Goal: Entertainment & Leisure: Consume media (video, audio)

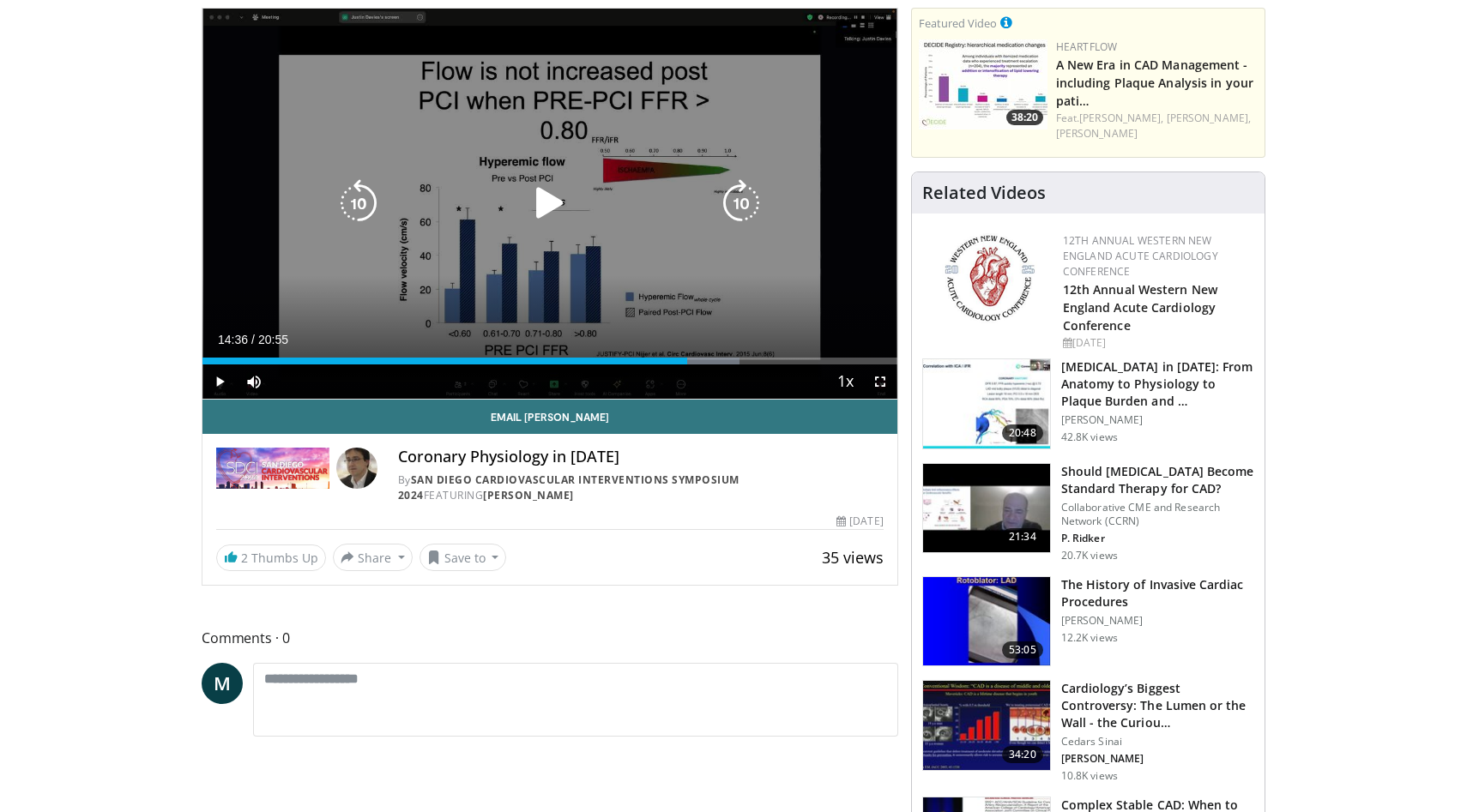
click at [557, 209] on icon "Video Player" at bounding box center [550, 203] width 48 height 48
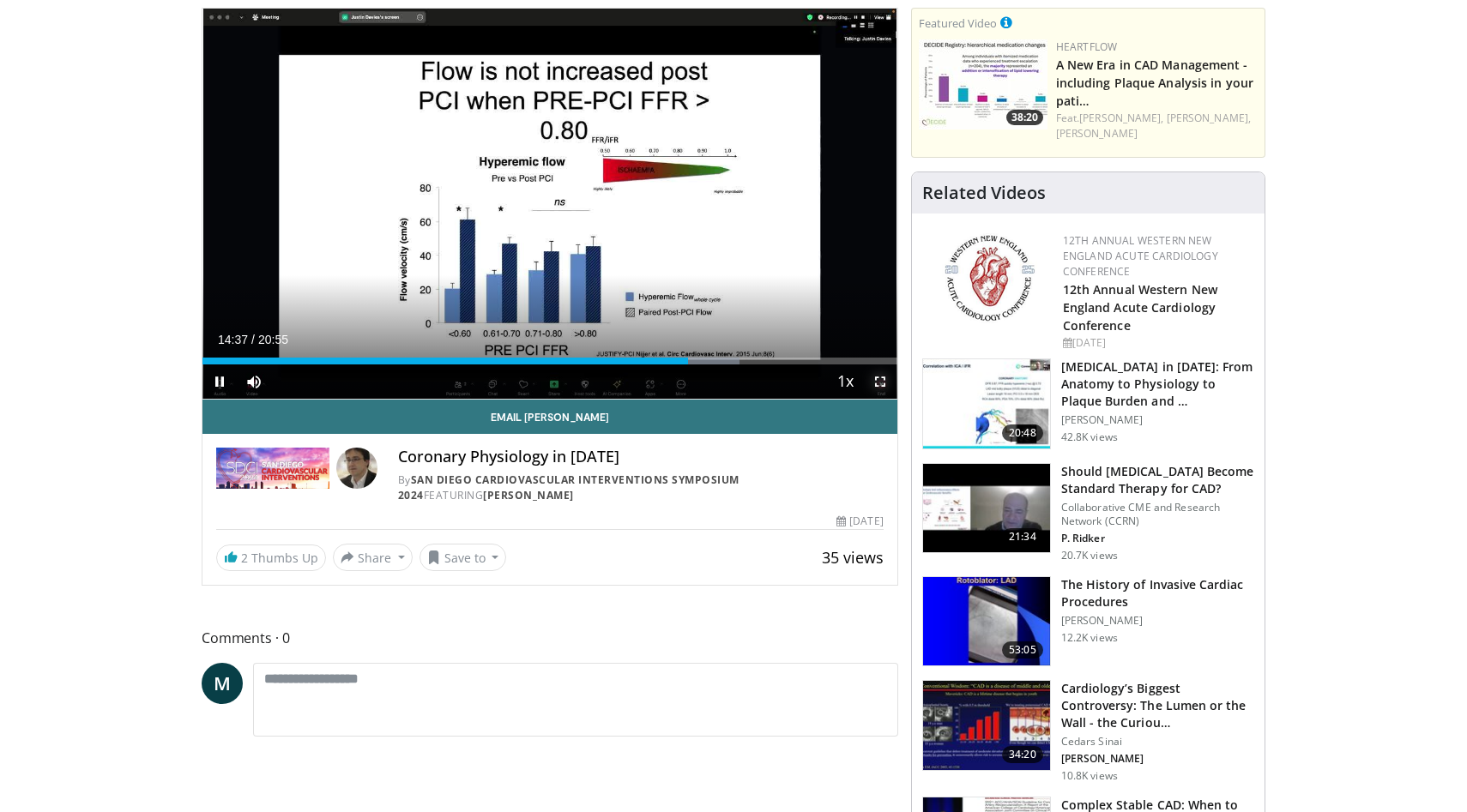
click at [886, 380] on span "Video Player" at bounding box center [879, 381] width 34 height 34
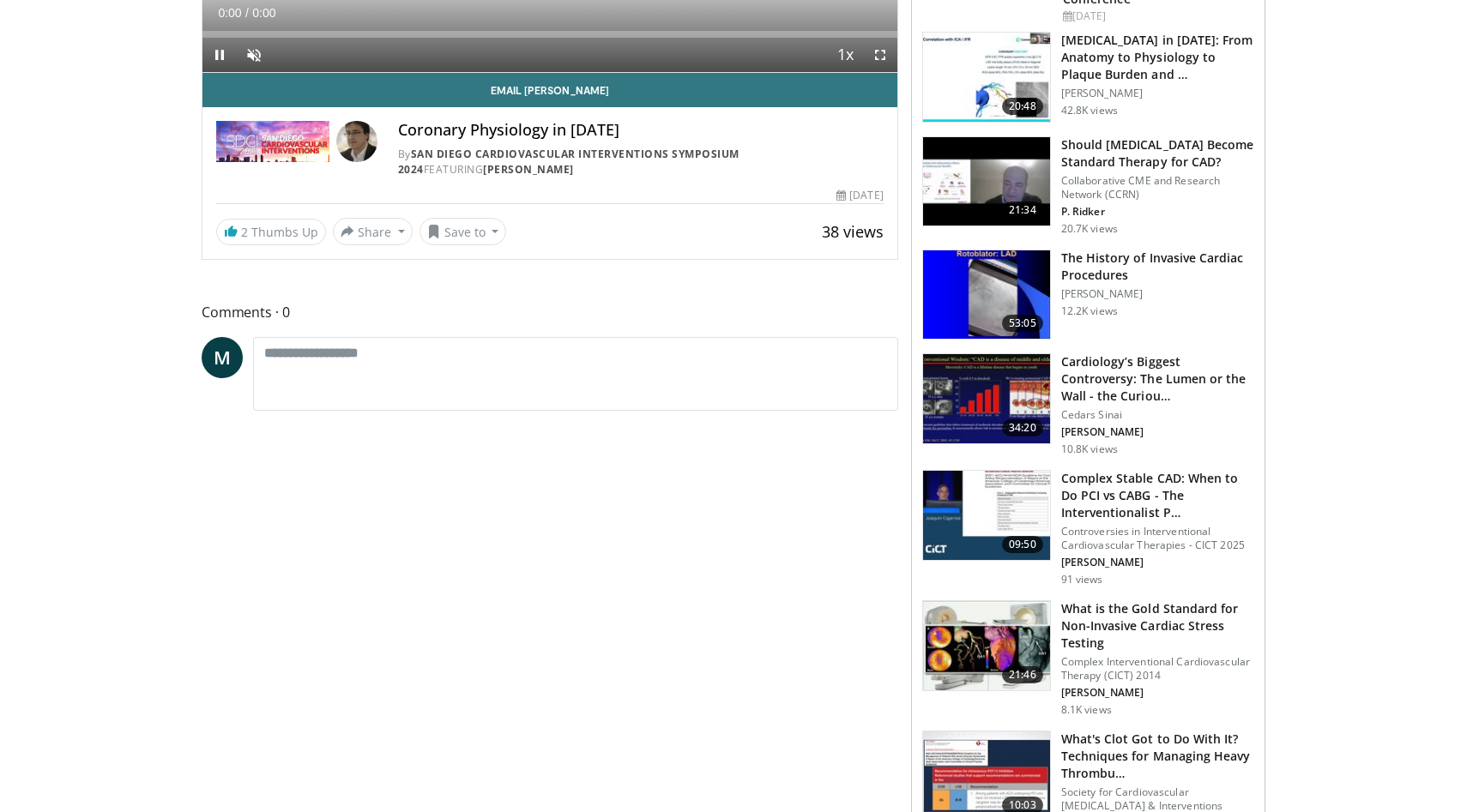
scroll to position [124, 0]
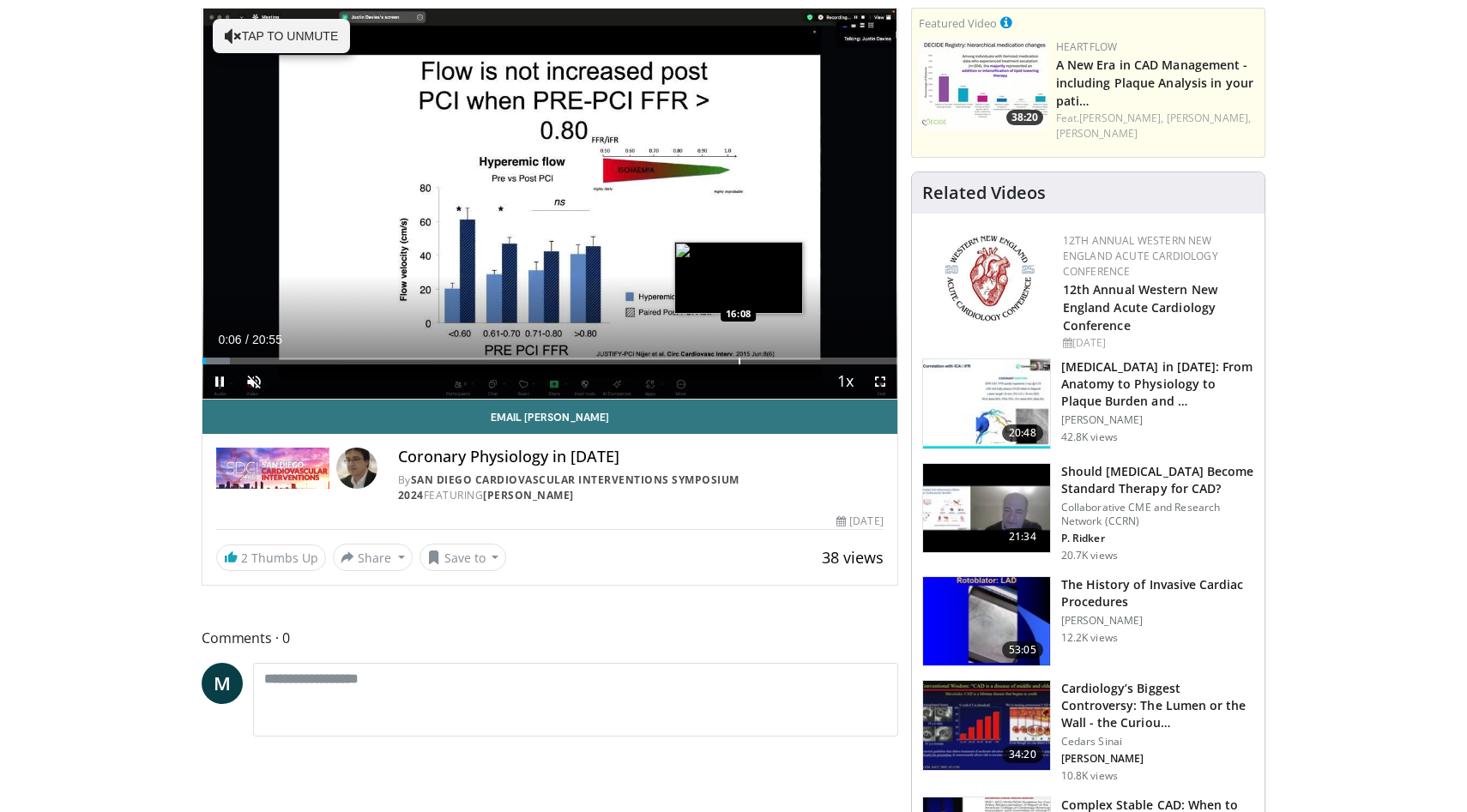
click at [737, 355] on div "Loaded : 3.95% 00:06 16:08" at bounding box center [550, 356] width 695 height 16
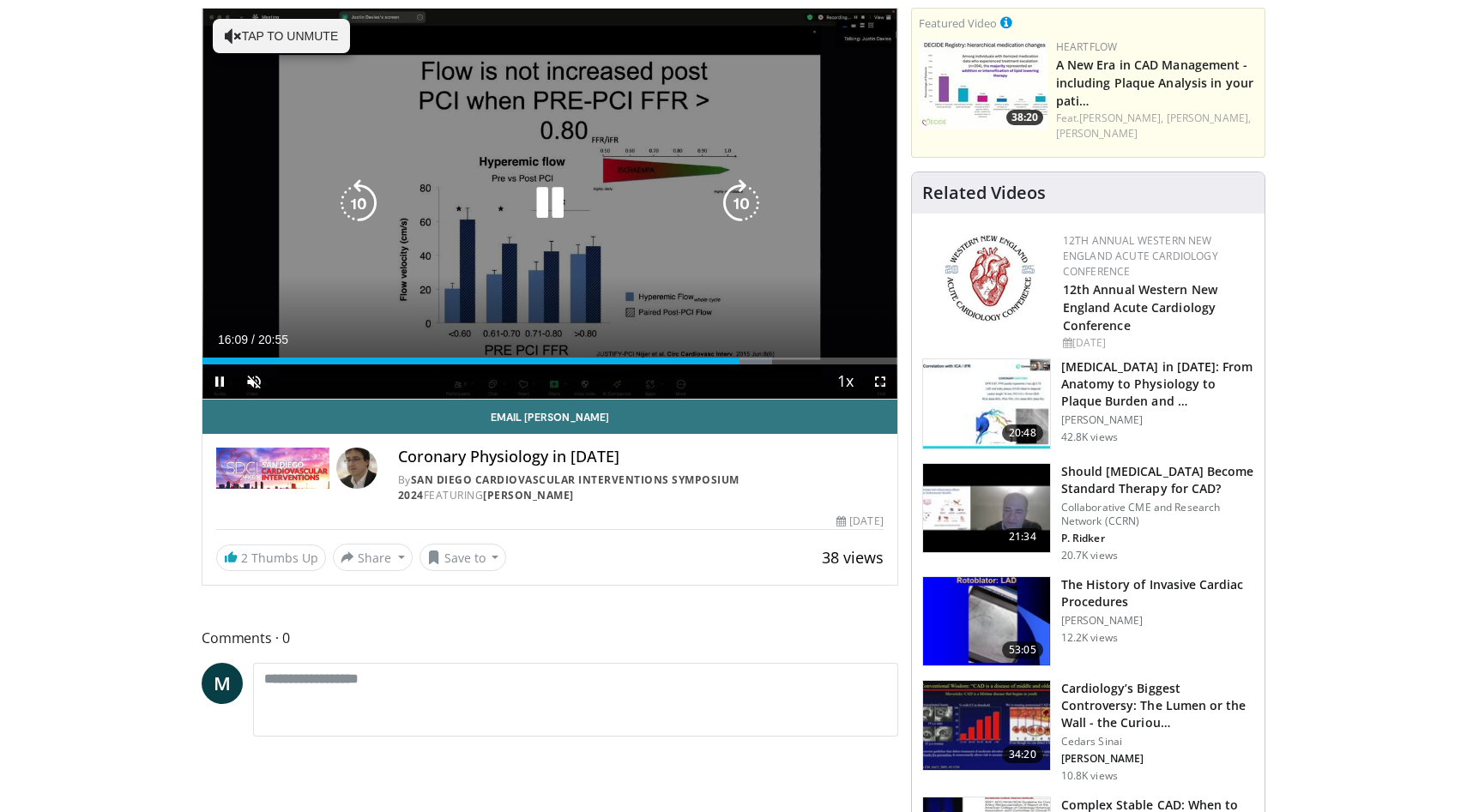
click at [731, 305] on div "10 seconds Tap to unmute" at bounding box center [550, 204] width 695 height 390
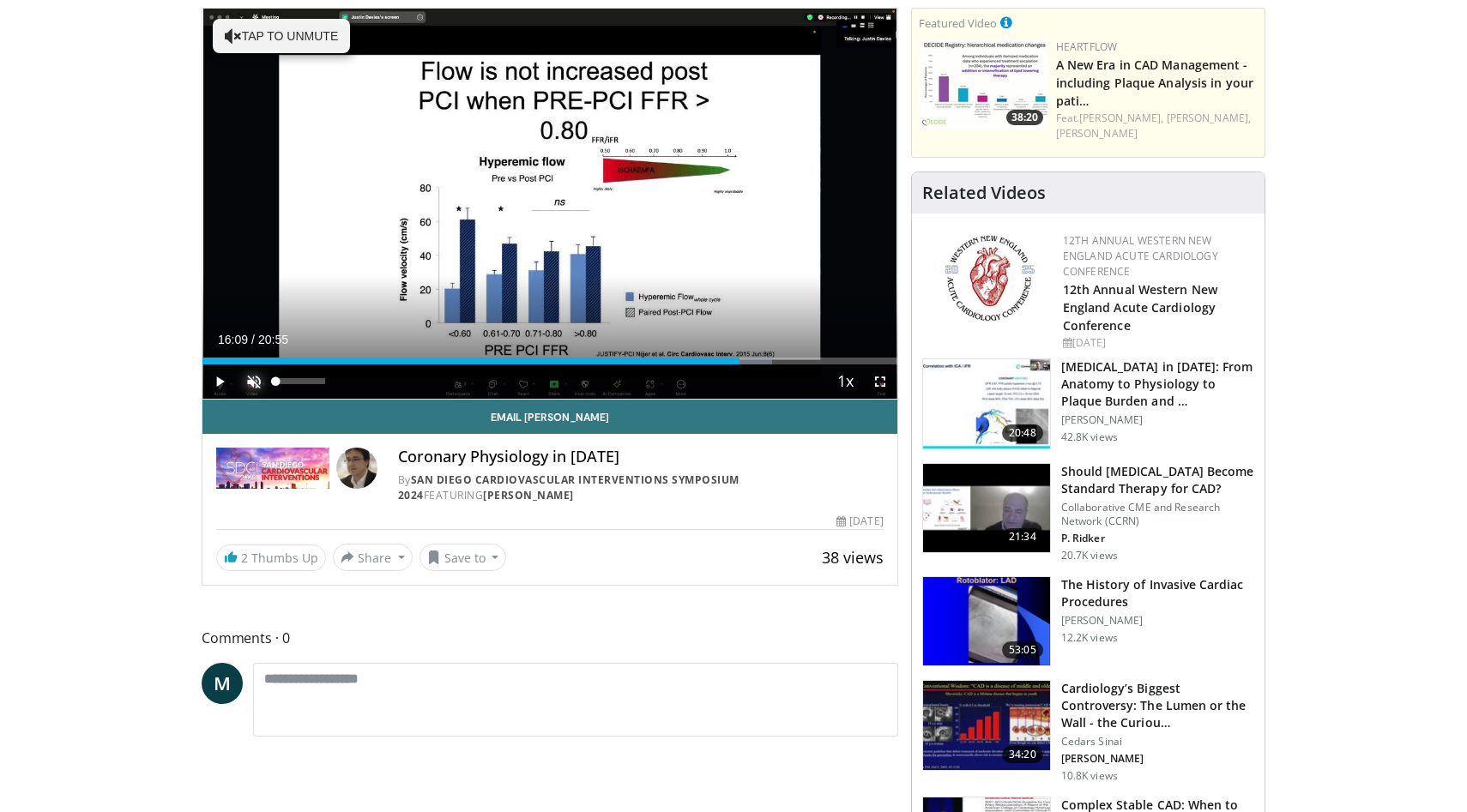
click at [251, 384] on span "Video Player" at bounding box center [253, 381] width 34 height 34
click at [221, 381] on span "Video Player" at bounding box center [219, 381] width 34 height 34
click at [882, 382] on span "Video Player" at bounding box center [879, 381] width 34 height 34
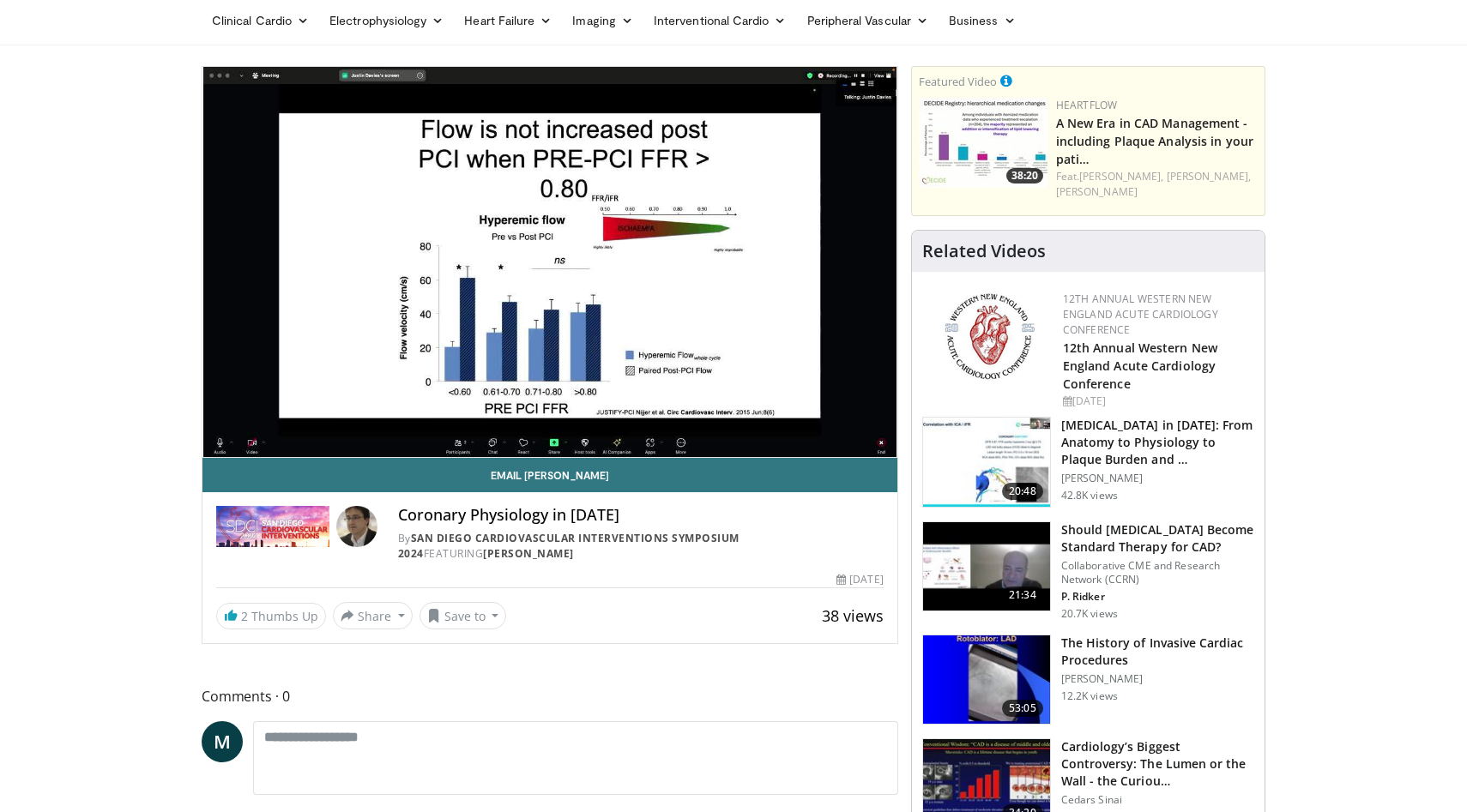
scroll to position [0, 0]
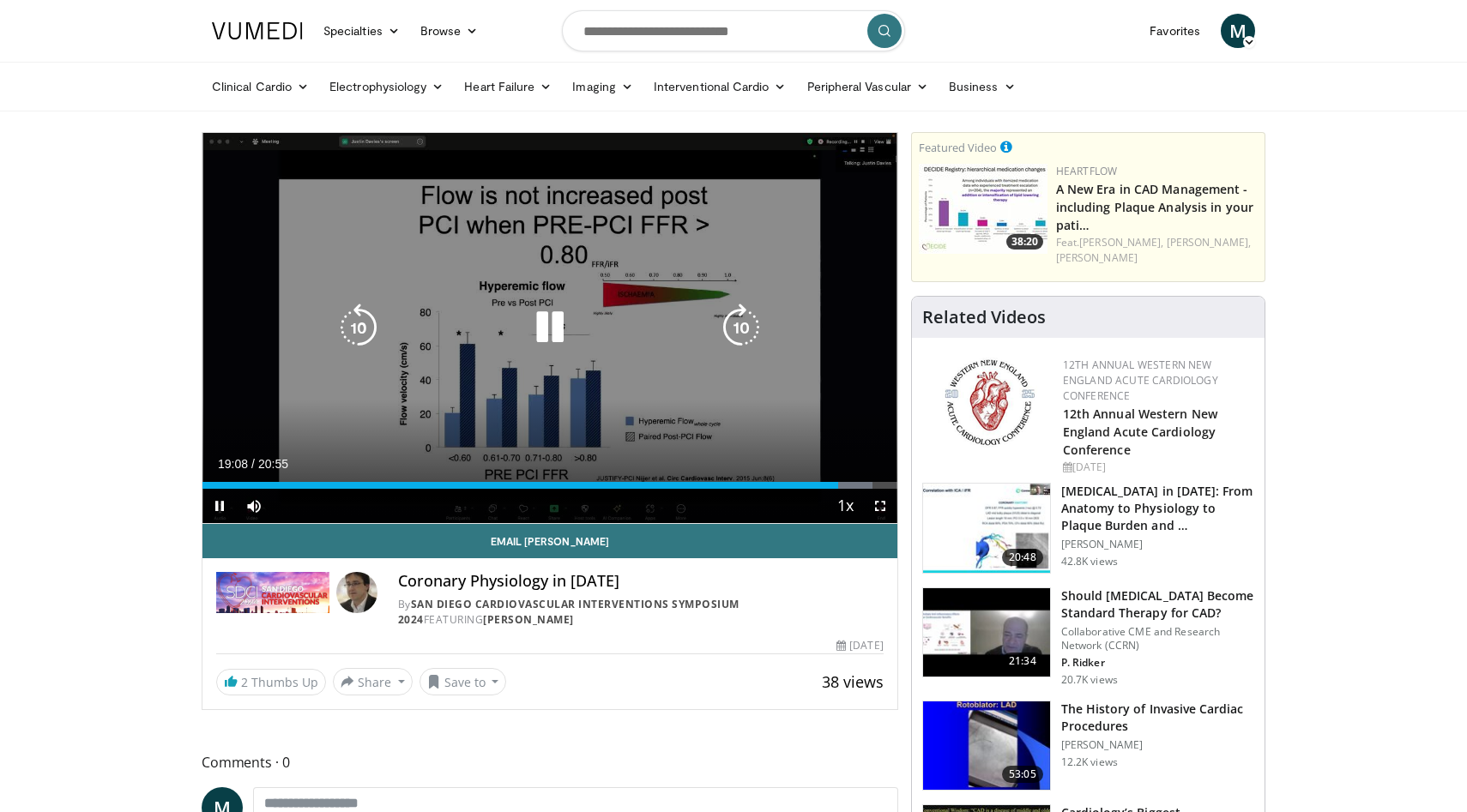
click at [553, 334] on icon "Video Player" at bounding box center [550, 327] width 48 height 48
click at [548, 329] on icon "Video Player" at bounding box center [550, 327] width 48 height 48
click at [547, 340] on icon "Video Player" at bounding box center [550, 327] width 48 height 48
